Goal: Find specific page/section: Find specific page/section

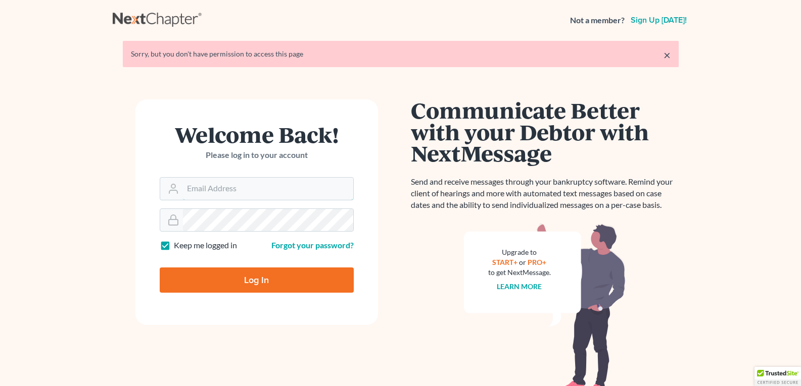
type input "[EMAIL_ADDRESS][DOMAIN_NAME]"
click at [221, 286] on input "Log In" at bounding box center [257, 280] width 194 height 25
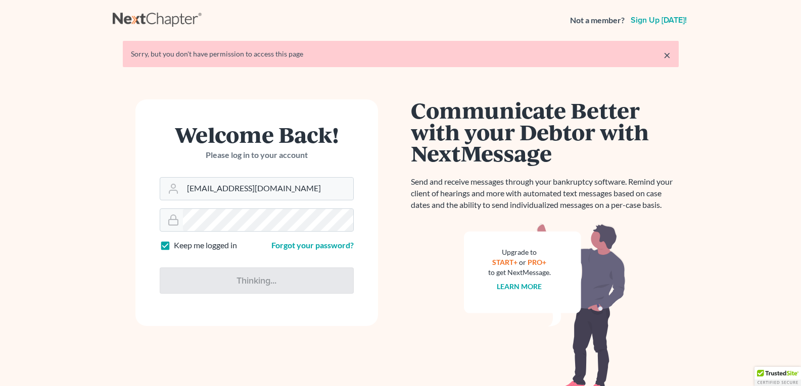
type input "Thinking..."
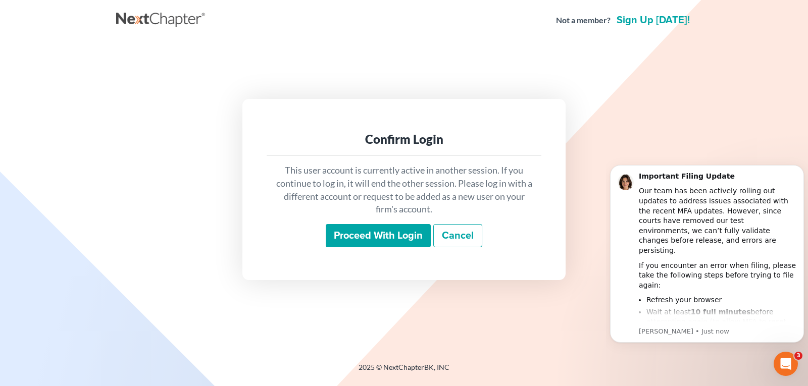
click at [349, 237] on input "Proceed with login" at bounding box center [378, 235] width 105 height 23
click at [349, 236] on input "Proceed with login" at bounding box center [378, 235] width 105 height 23
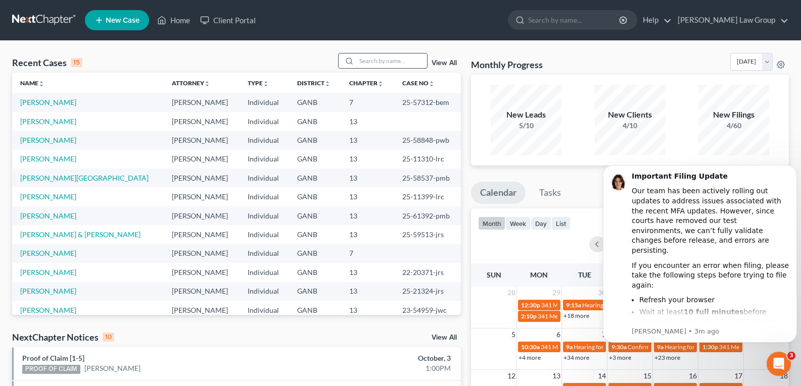
click at [375, 58] on input "search" at bounding box center [391, 61] width 71 height 15
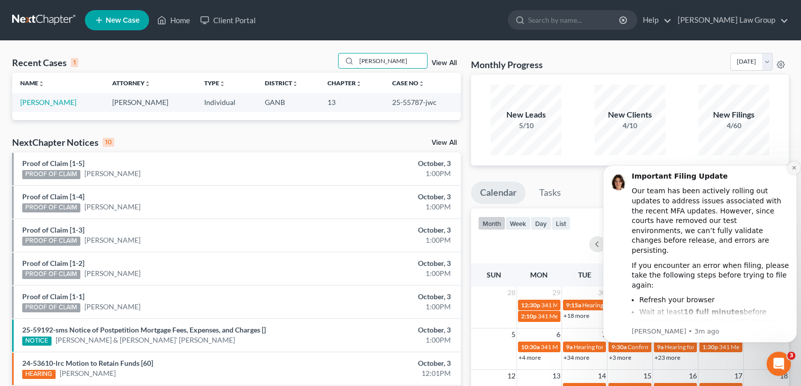
type input "marvin"
click at [795, 165] on icon "Dismiss notification" at bounding box center [794, 168] width 6 height 6
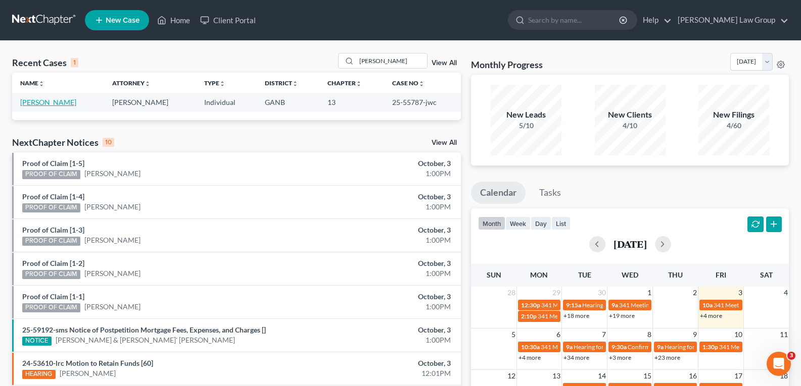
click at [43, 102] on link "Jackson, Marvin" at bounding box center [48, 102] width 56 height 9
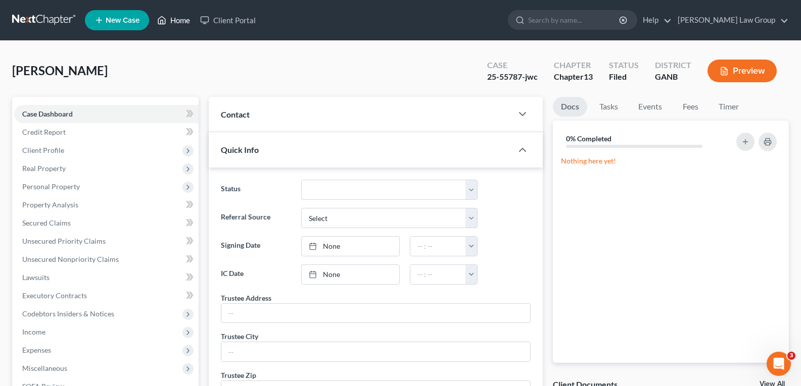
click at [181, 17] on link "Home" at bounding box center [173, 20] width 43 height 18
